Goal: Communication & Community: Answer question/provide support

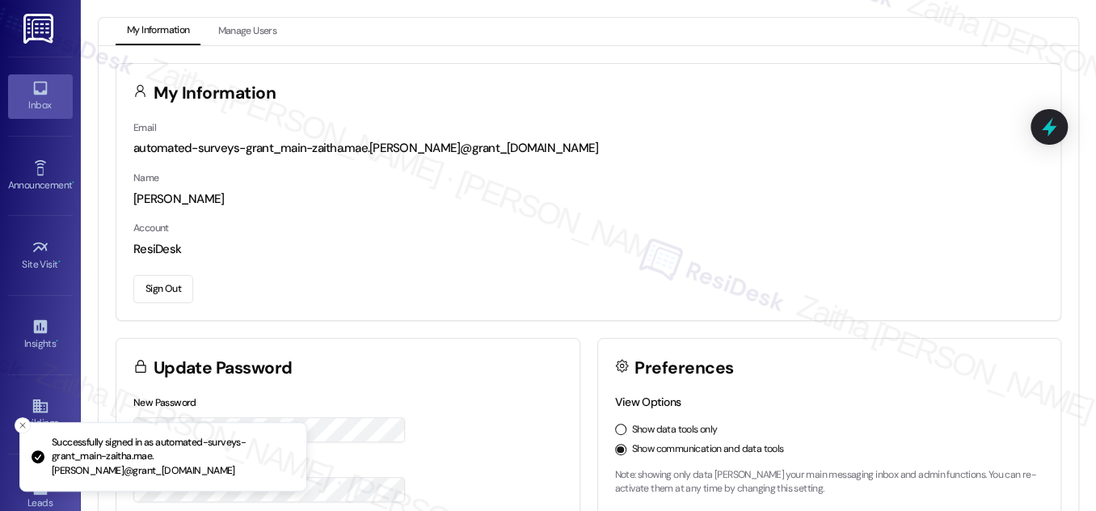
click at [52, 107] on div "Inbox" at bounding box center [40, 105] width 81 height 16
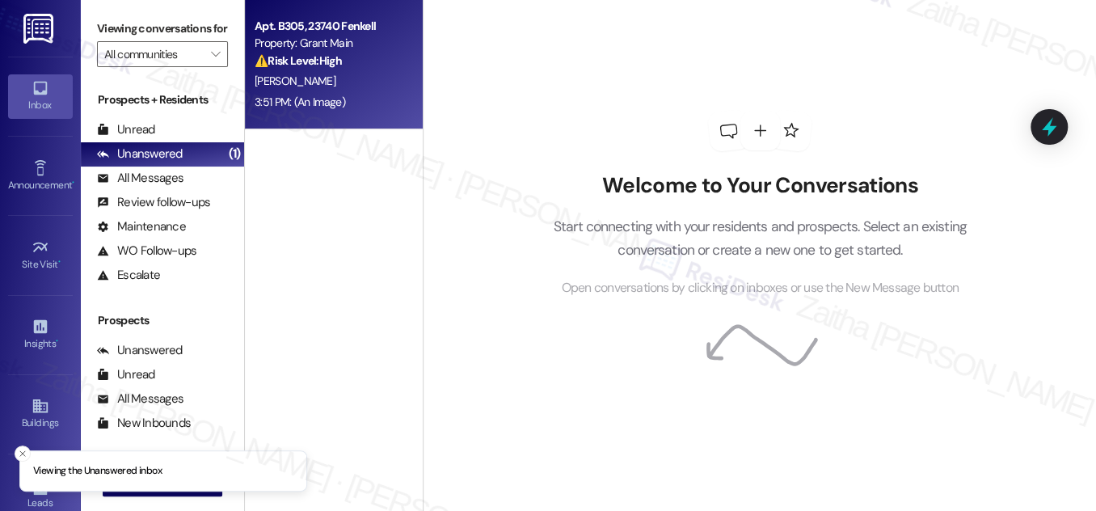
click at [388, 97] on div "3:51 PM: (An Image) 3:51 PM: (An Image)" at bounding box center [329, 102] width 153 height 20
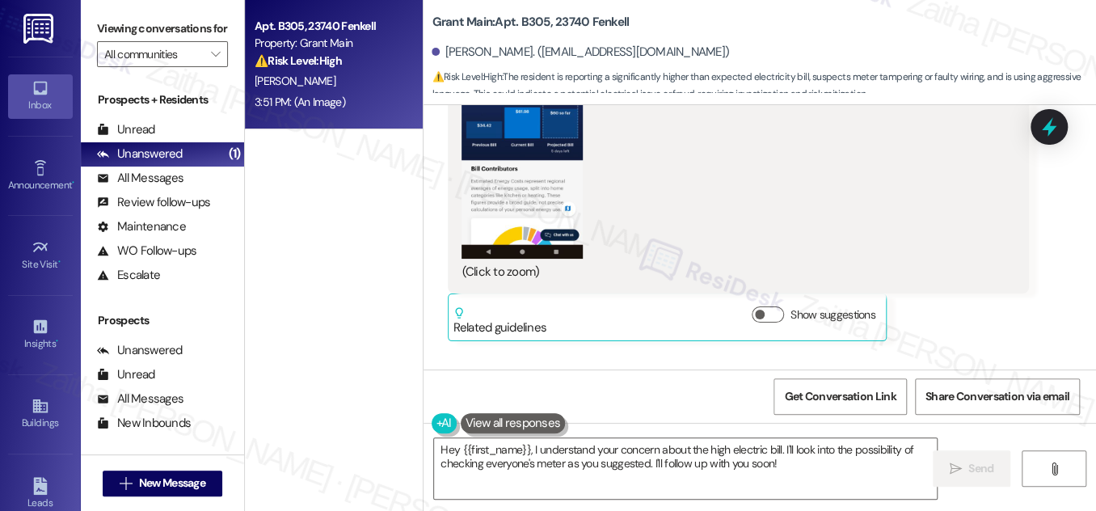
scroll to position [10349, 0]
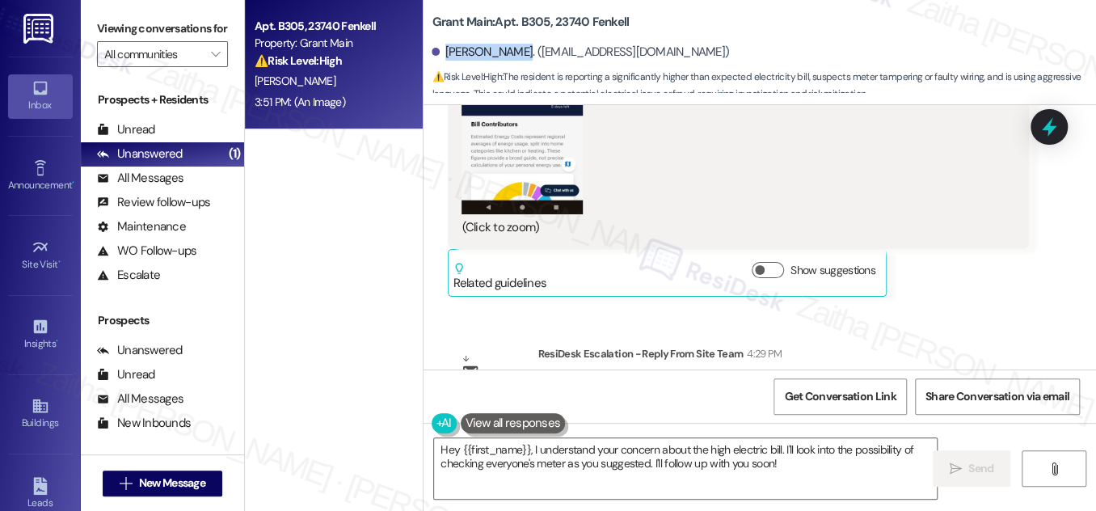
drag, startPoint x: 442, startPoint y: 51, endPoint x: 506, endPoint y: 47, distance: 64.0
click at [506, 47] on div "[PERSON_NAME]. ([EMAIL_ADDRESS][DOMAIN_NAME])" at bounding box center [581, 52] width 298 height 17
copy div "[PERSON_NAME]"
click at [736, 40] on div "[PERSON_NAME]. ([EMAIL_ADDRESS][DOMAIN_NAME])" at bounding box center [764, 52] width 665 height 32
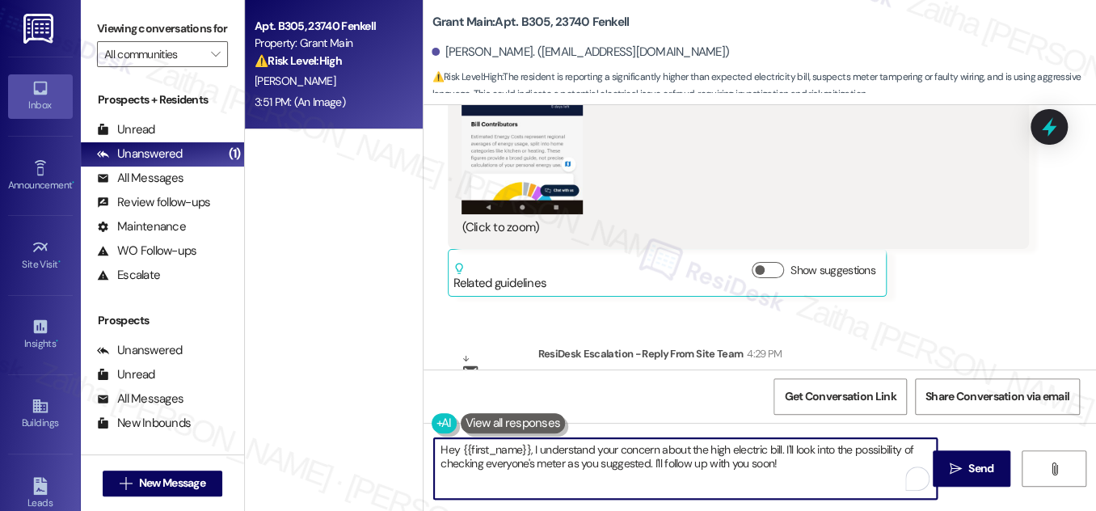
drag, startPoint x: 440, startPoint y: 449, endPoint x: 786, endPoint y: 481, distance: 347.6
click at [786, 481] on textarea "Hey {{first_name}}, I understand your concern about the high electric bill. I'l…" at bounding box center [685, 468] width 503 height 61
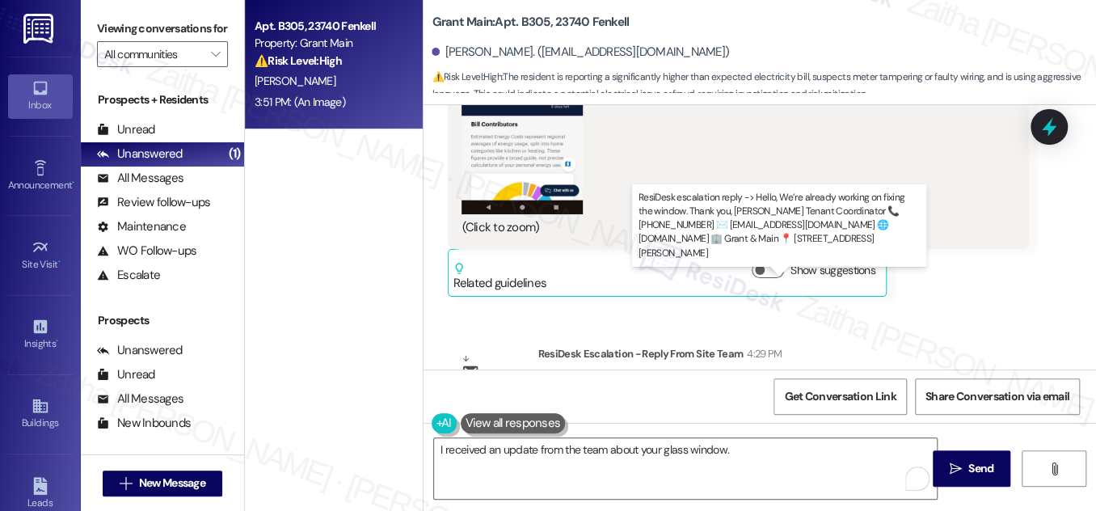
drag, startPoint x: 582, startPoint y: 294, endPoint x: 796, endPoint y: 293, distance: 214.3
click at [796, 380] on div "ResiDesk escalation reply -> Hello, We’re already working on fixing the window.…" at bounding box center [768, 414] width 434 height 68
copy div "We’re already working on fixing the window."
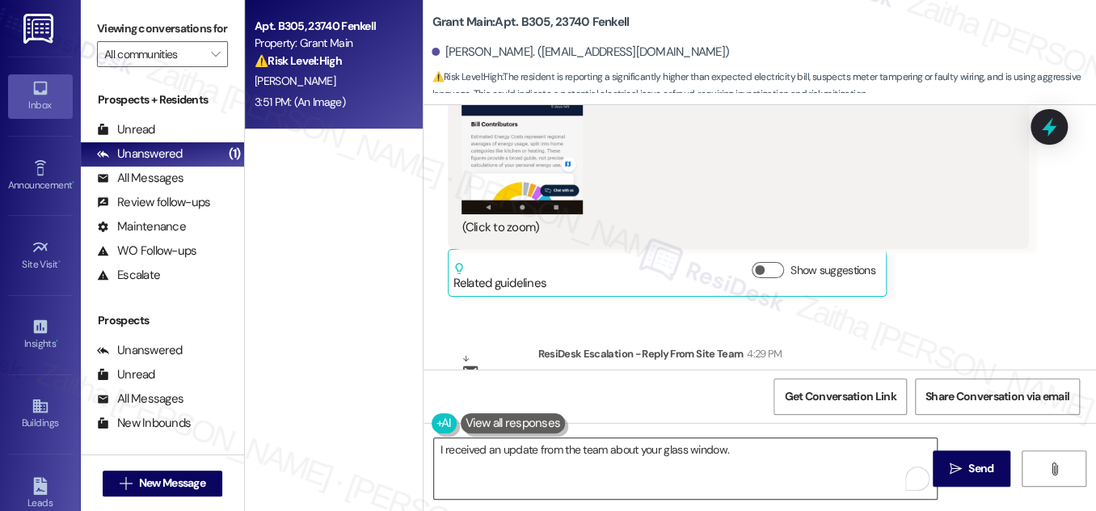
click at [752, 450] on textarea "I received an update from the team about your glass window." at bounding box center [685, 468] width 503 height 61
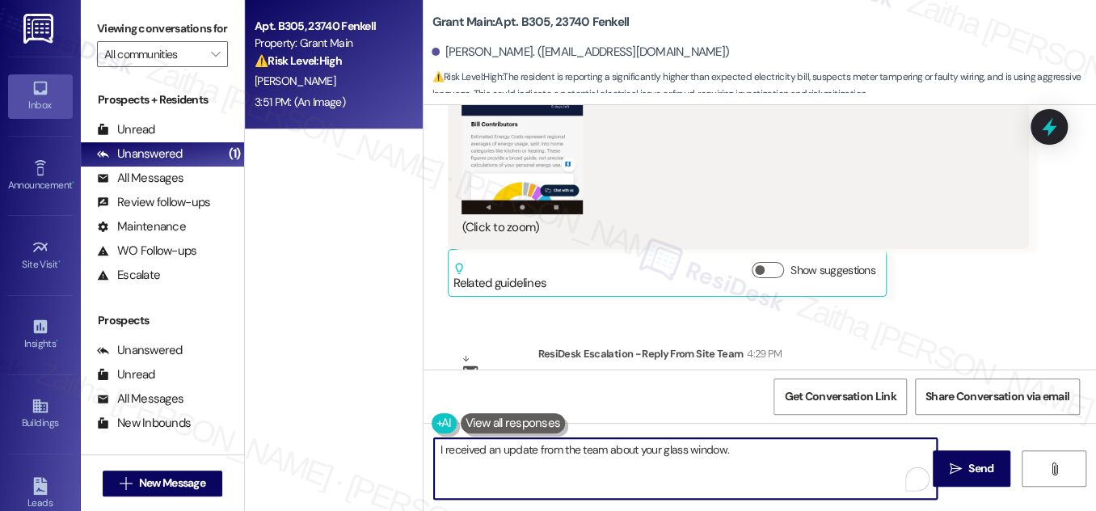
paste textarea "We’re already working on fixing the window."
type textarea "I received an update from the team about your glass window. We’re already worki…"
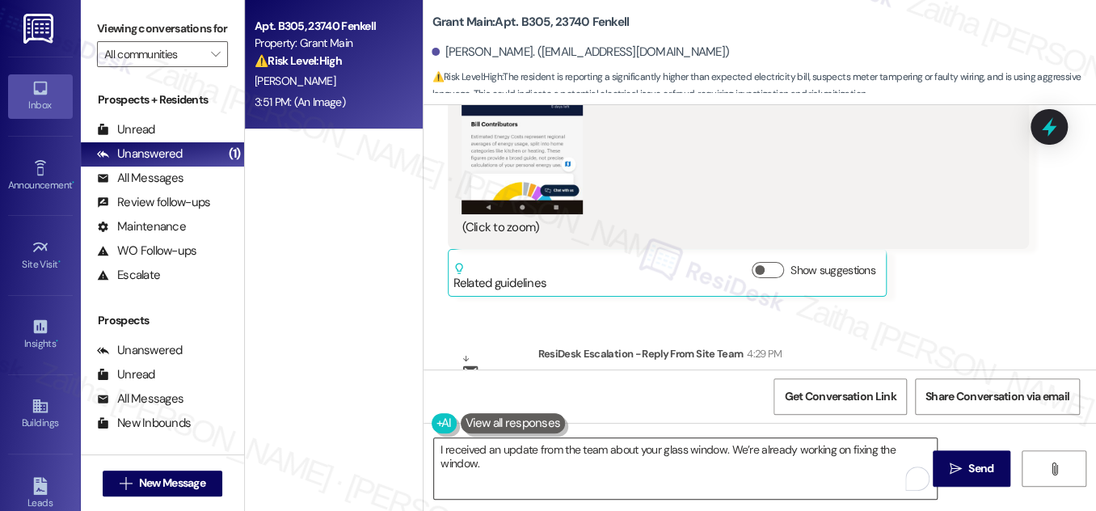
click at [433, 447] on div "I received an update from the team about your glass window. We’re already worki…" at bounding box center [677, 468] width 505 height 62
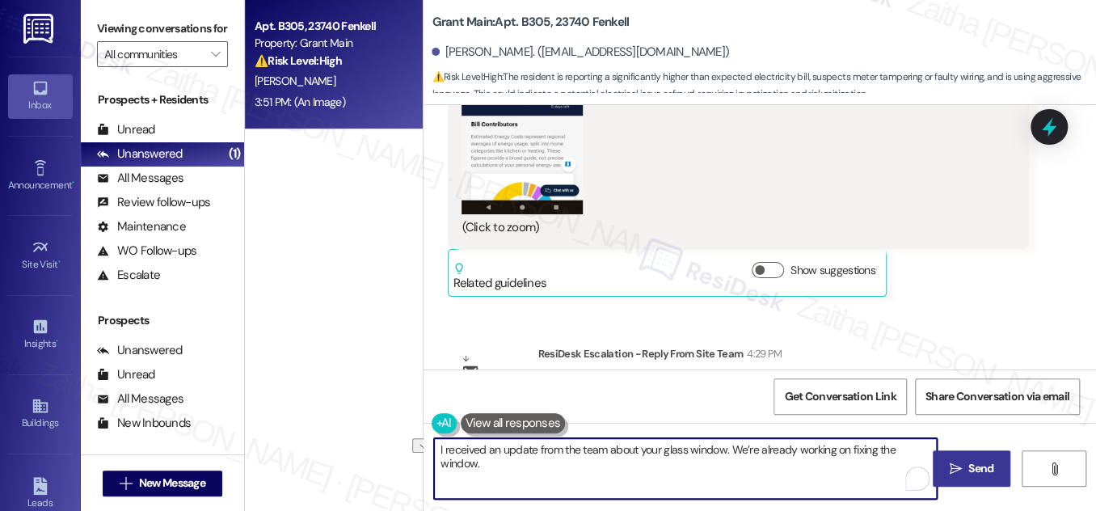
drag, startPoint x: 433, startPoint y: 447, endPoint x: 934, endPoint y: 456, distance: 500.6
click at [934, 456] on div "I received an update from the team about your glass window. We’re already worki…" at bounding box center [760, 483] width 673 height 121
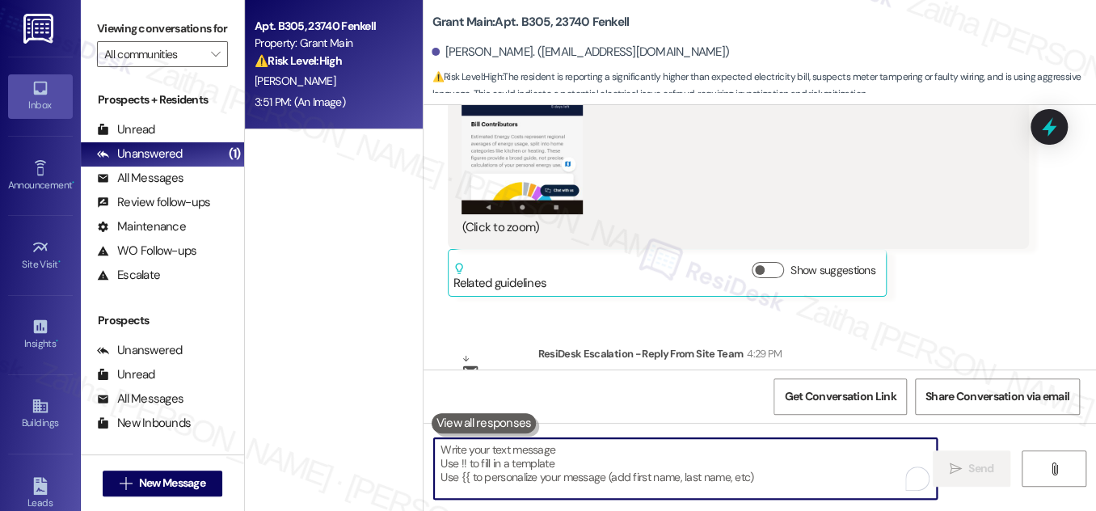
paste textarea "I received an update from the team regarding your glass window"
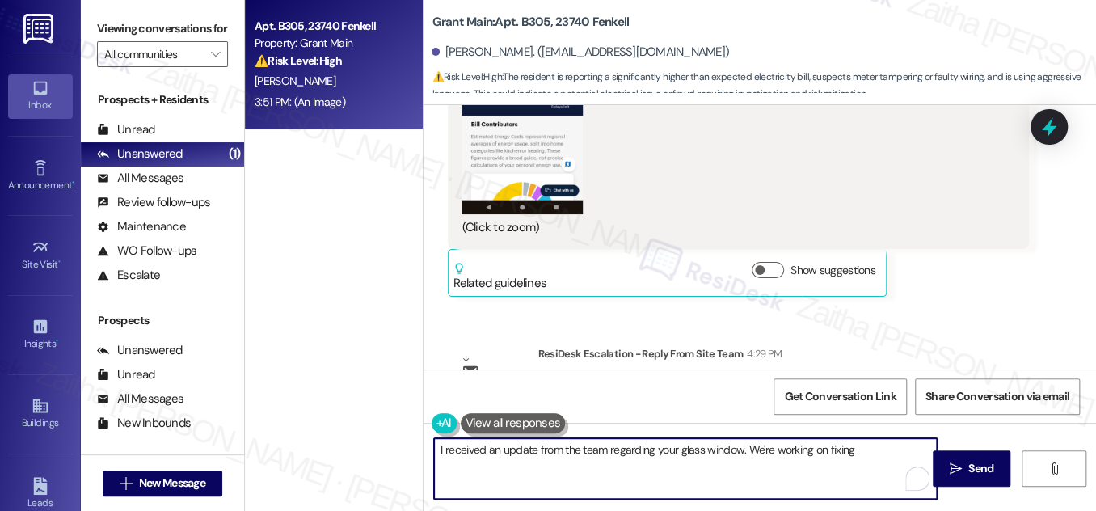
click at [836, 450] on textarea "I received an update from the team regarding your glass window. We're working o…" at bounding box center [685, 468] width 503 height 61
drag, startPoint x: 744, startPoint y: 450, endPoint x: 895, endPoint y: 448, distance: 151.2
click at [895, 448] on textarea "I received an update from the team regarding your glass window. We're working o…" at bounding box center [685, 468] width 503 height 61
paste textarea "we’re already in the process of getting it fixed."
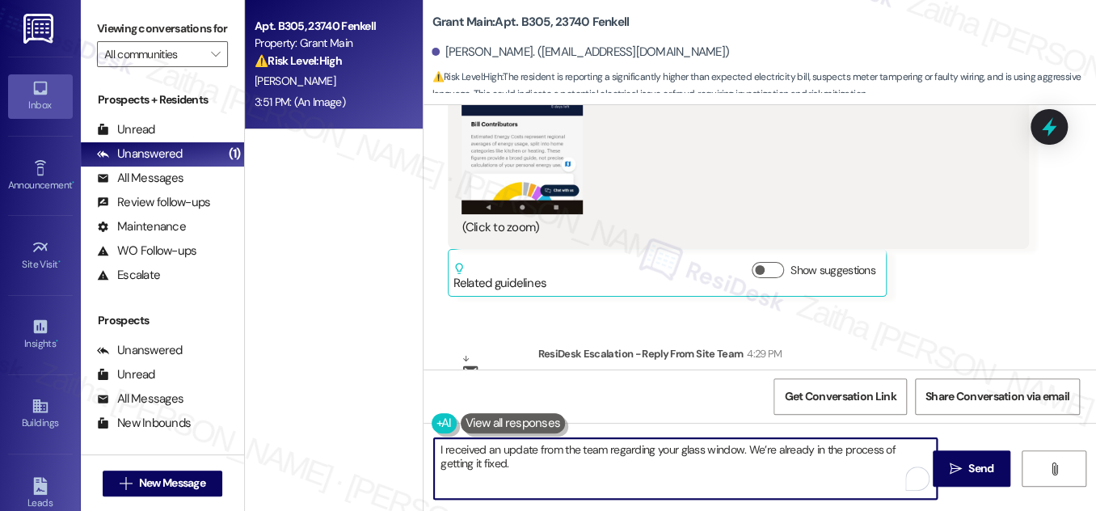
click at [505, 462] on textarea "I received an update from the team regarding your glass window. We’re already i…" at bounding box center [685, 468] width 503 height 61
type textarea "I received an update from the team regarding your glass window. We’re already i…"
click at [972, 463] on span "Send" at bounding box center [981, 468] width 25 height 17
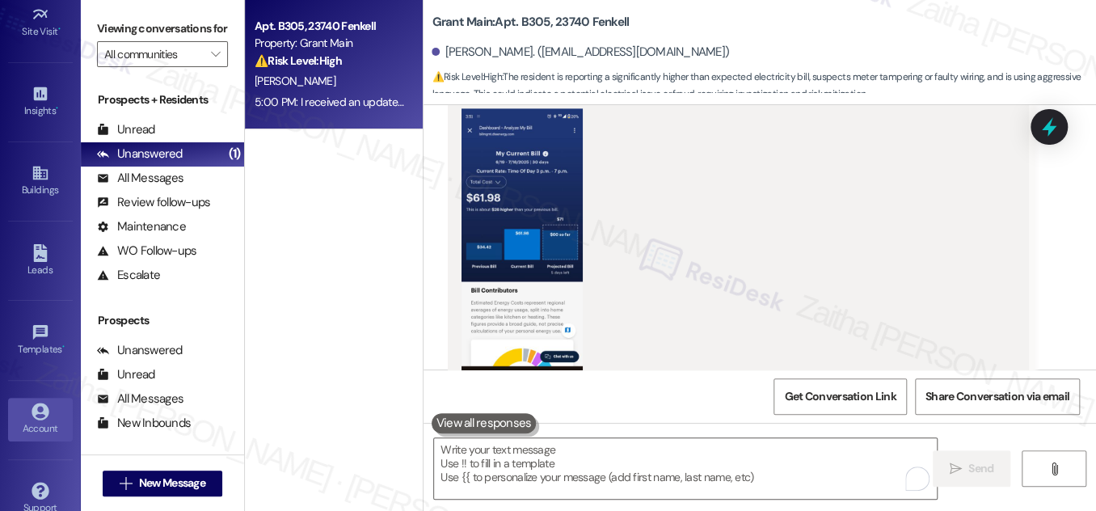
scroll to position [254, 0]
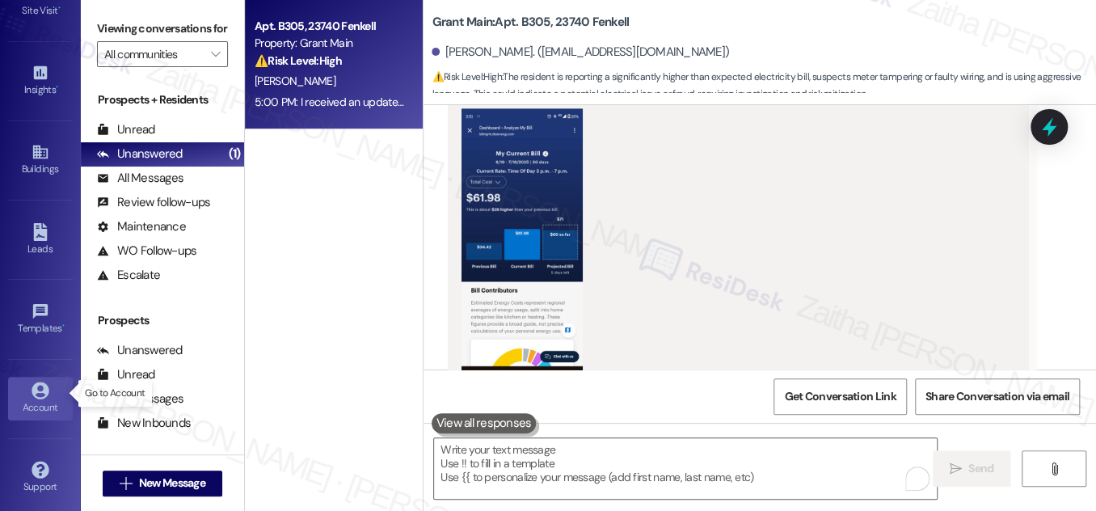
click at [34, 400] on div "Account" at bounding box center [40, 407] width 81 height 16
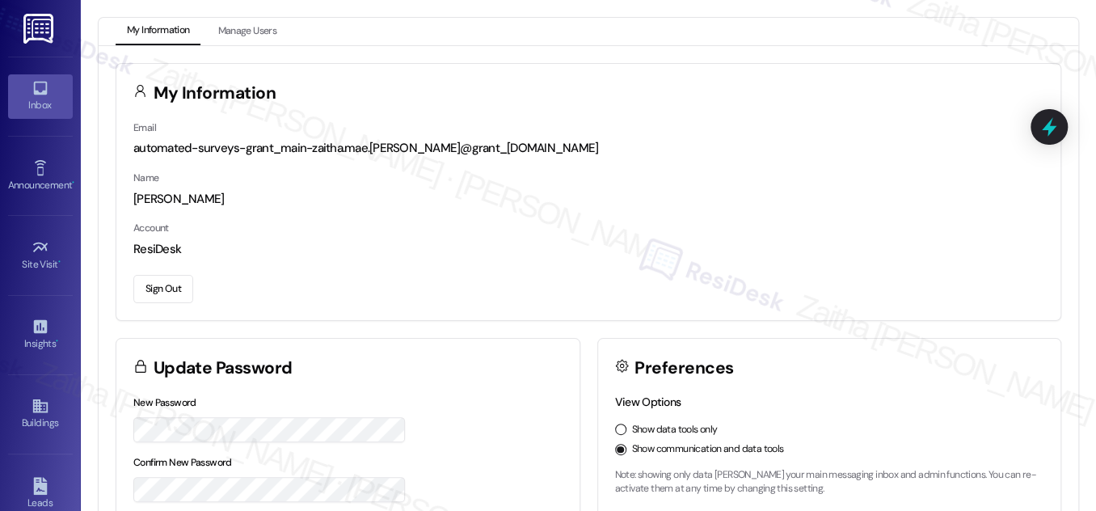
click at [44, 92] on icon at bounding box center [41, 88] width 18 height 18
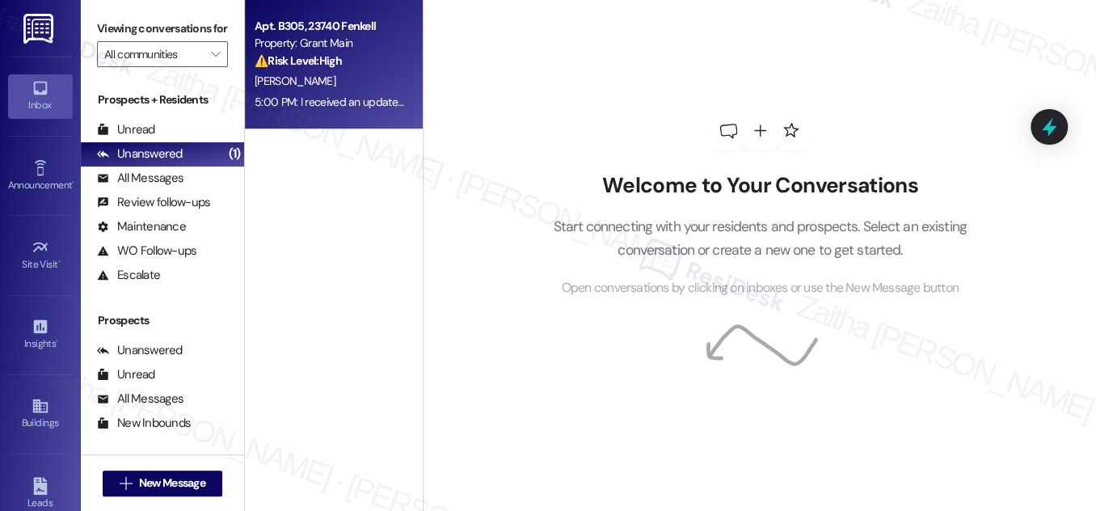
click at [362, 86] on div "[PERSON_NAME]" at bounding box center [329, 81] width 153 height 20
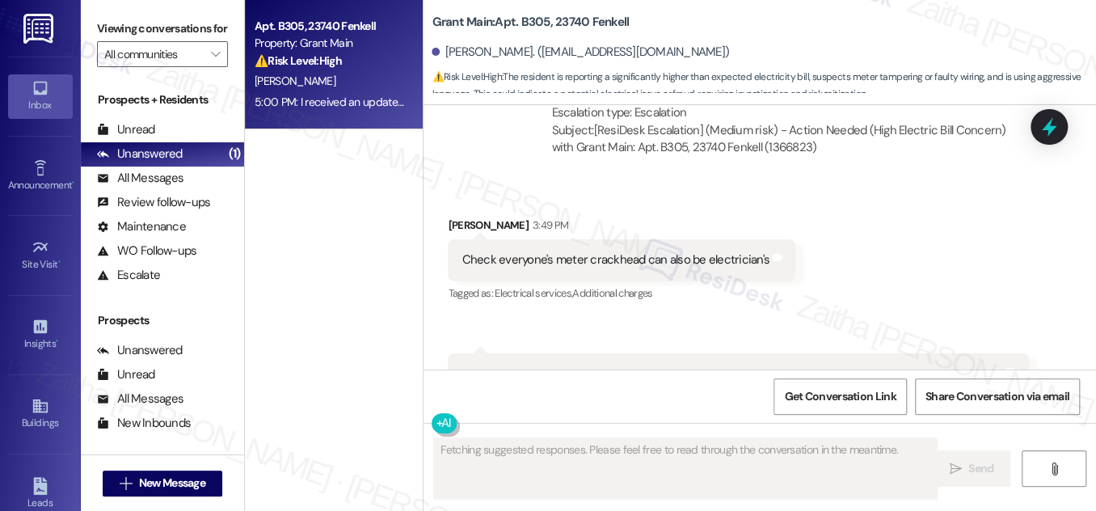
scroll to position [9743, 0]
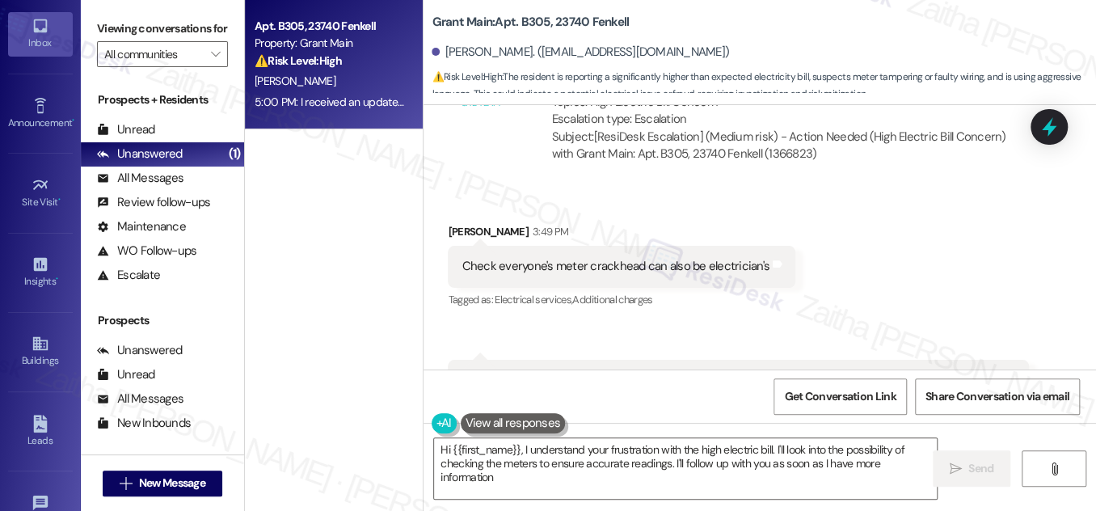
type textarea "Hi {{first_name}}, I understand your frustration with the high electric bill. I…"
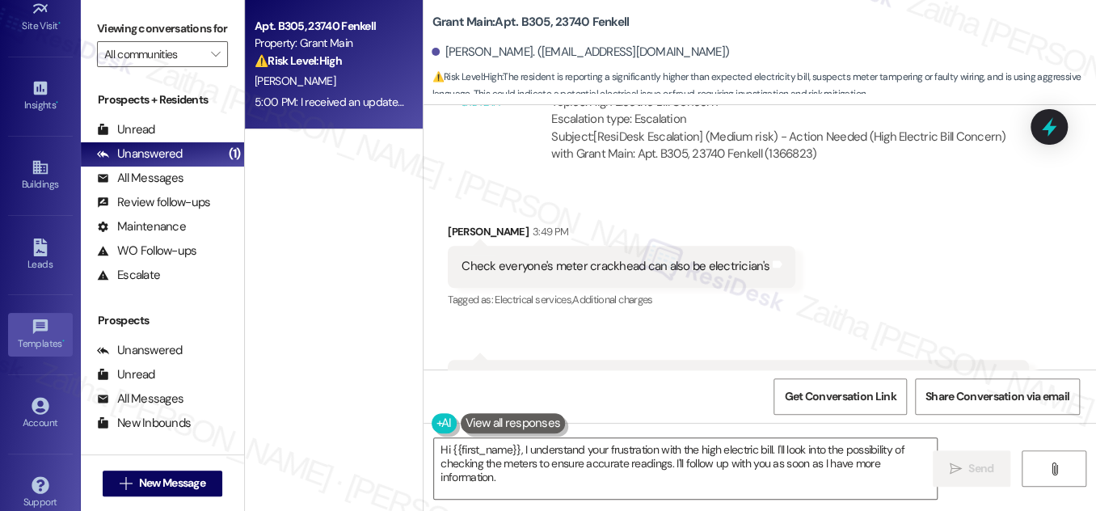
scroll to position [254, 0]
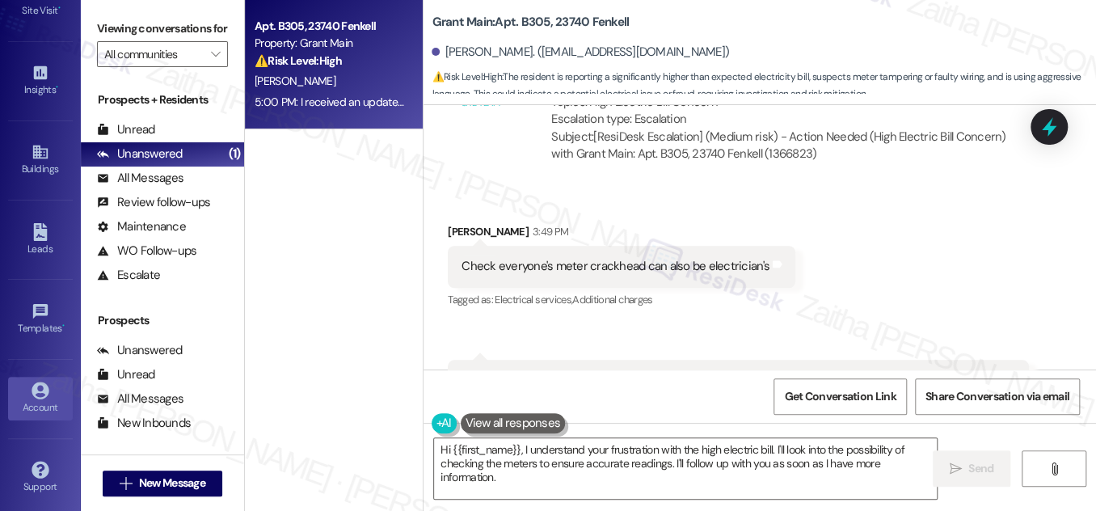
click at [39, 403] on div "Account" at bounding box center [40, 407] width 81 height 16
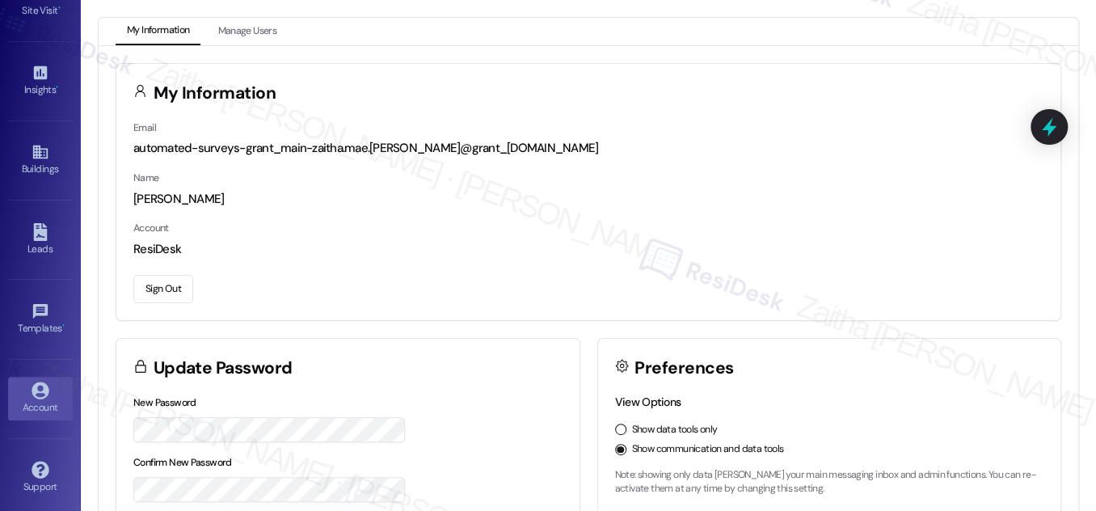
click at [179, 292] on button "Sign Out" at bounding box center [163, 289] width 60 height 28
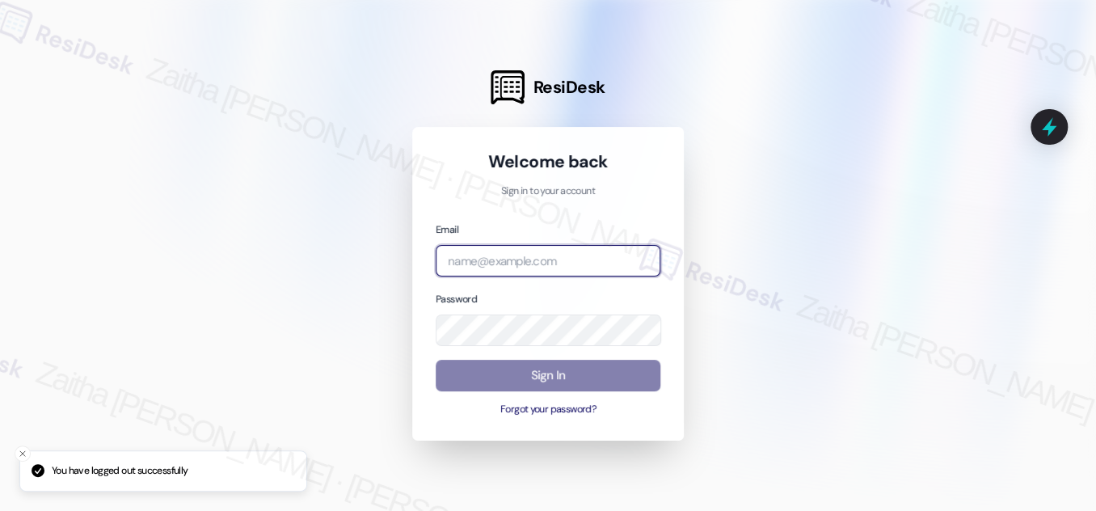
click at [573, 254] on input "email" at bounding box center [548, 261] width 225 height 32
type input "automated-surveys-meridian_management-zaitha.mae.[PERSON_NAME]@meridian_[DOMAIN…"
